Goal: Communication & Community: Answer question/provide support

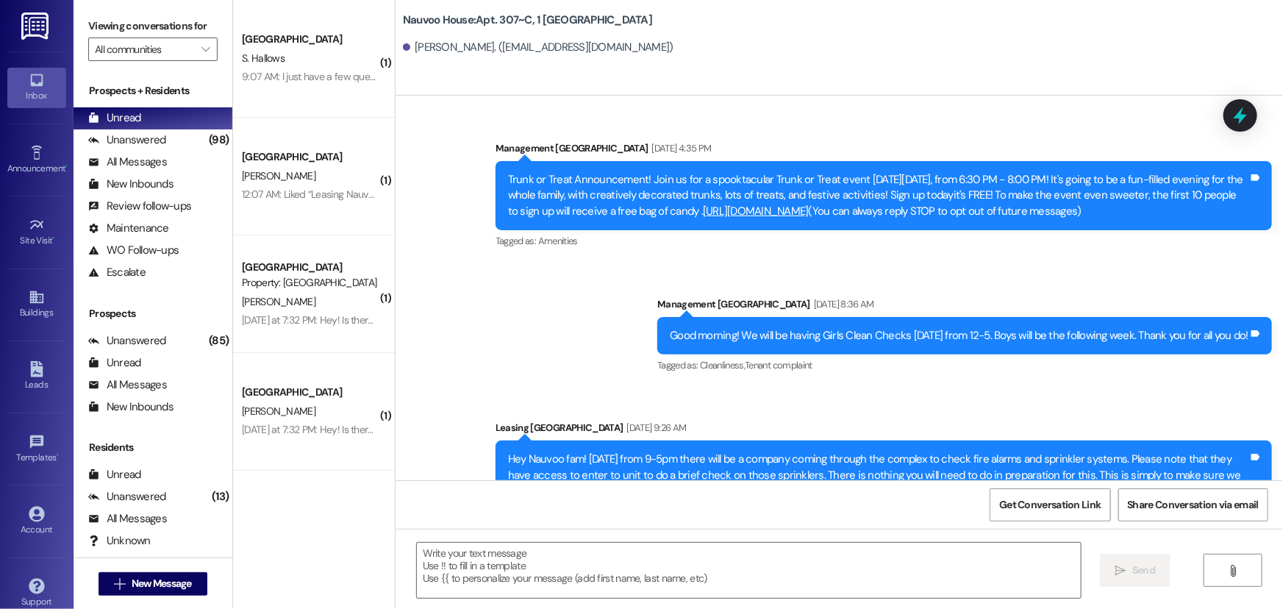
scroll to position [11151, 0]
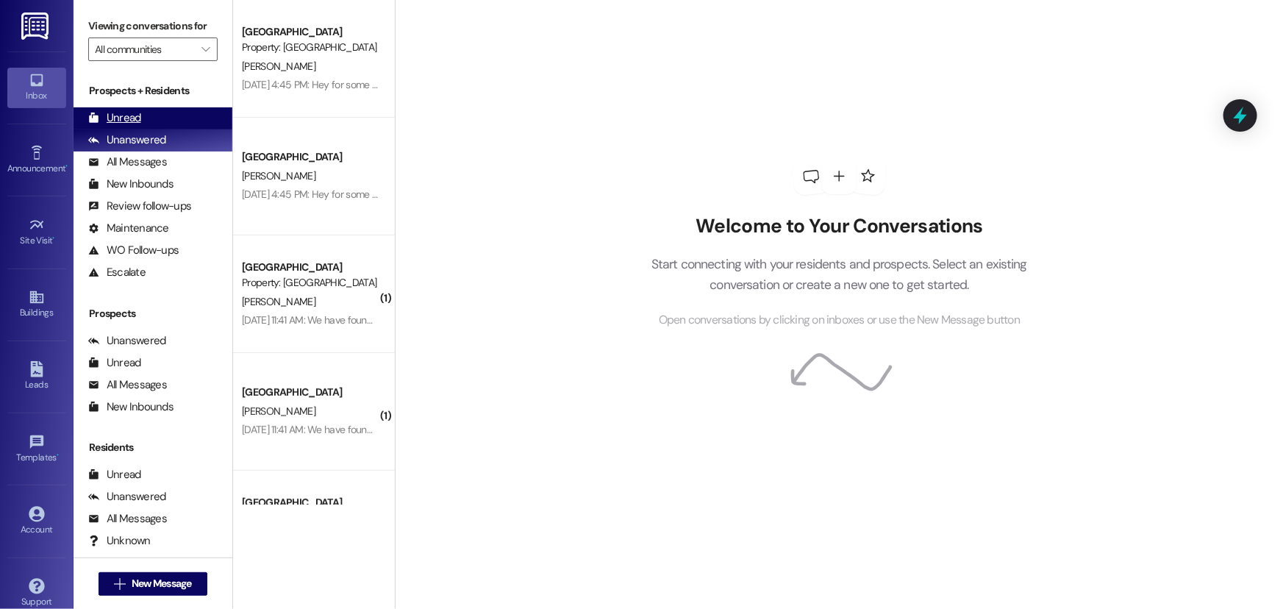
click at [157, 112] on div "Unread (0)" at bounding box center [153, 118] width 159 height 22
